Goal: Transaction & Acquisition: Subscribe to service/newsletter

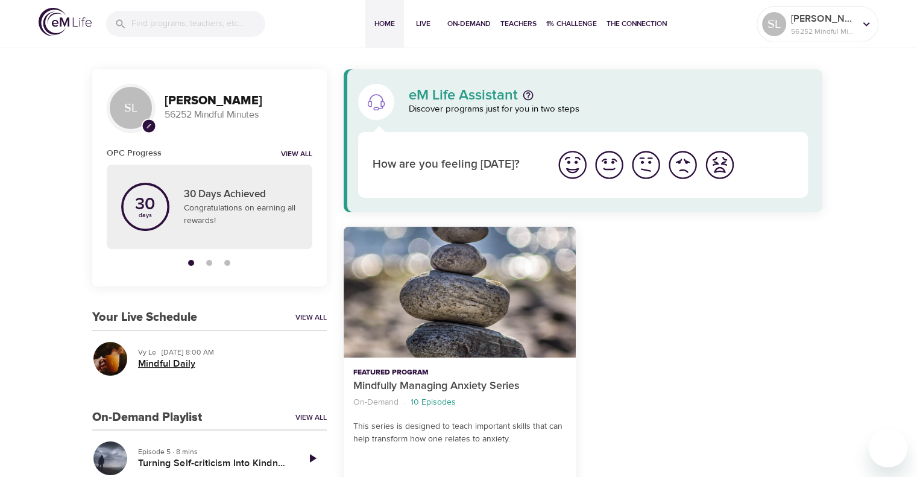
click at [172, 363] on h5 "Mindful Daily" at bounding box center [227, 364] width 179 height 13
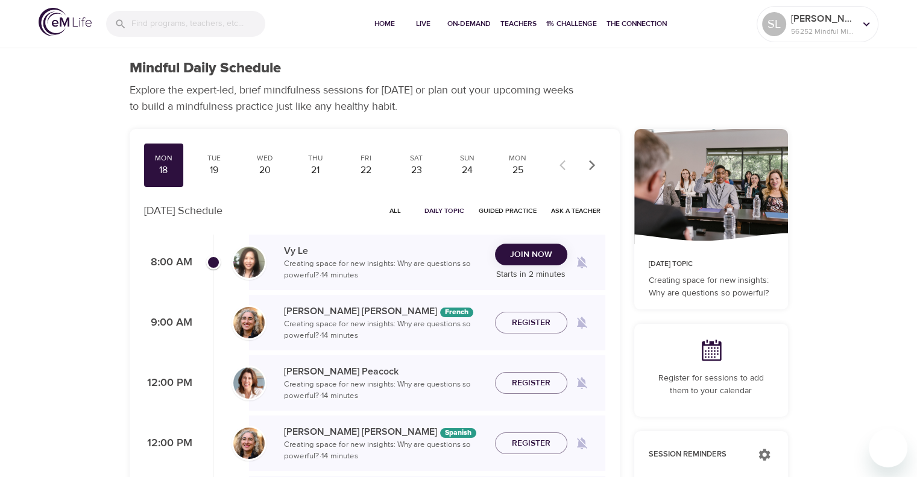
click at [538, 253] on span "Join Now" at bounding box center [531, 254] width 42 height 15
